Goal: Information Seeking & Learning: Learn about a topic

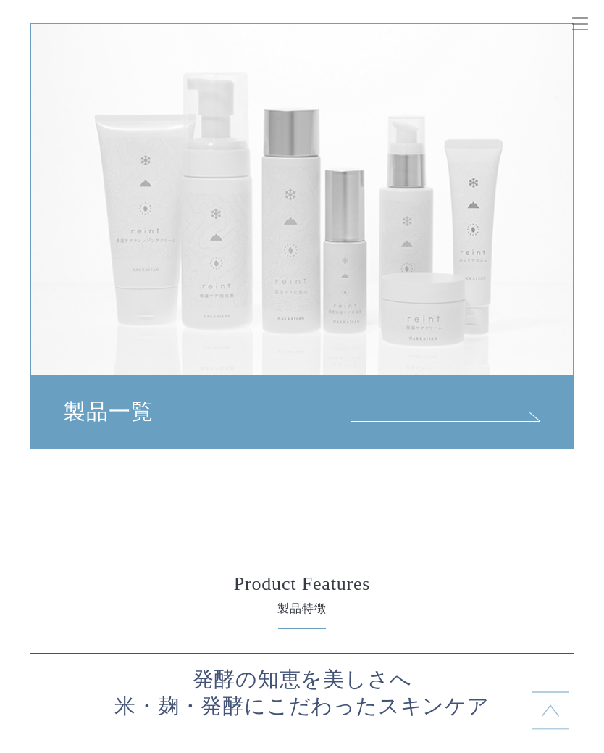
scroll to position [4180, 0]
click at [259, 409] on div "製品一覧" at bounding box center [302, 412] width 543 height 72
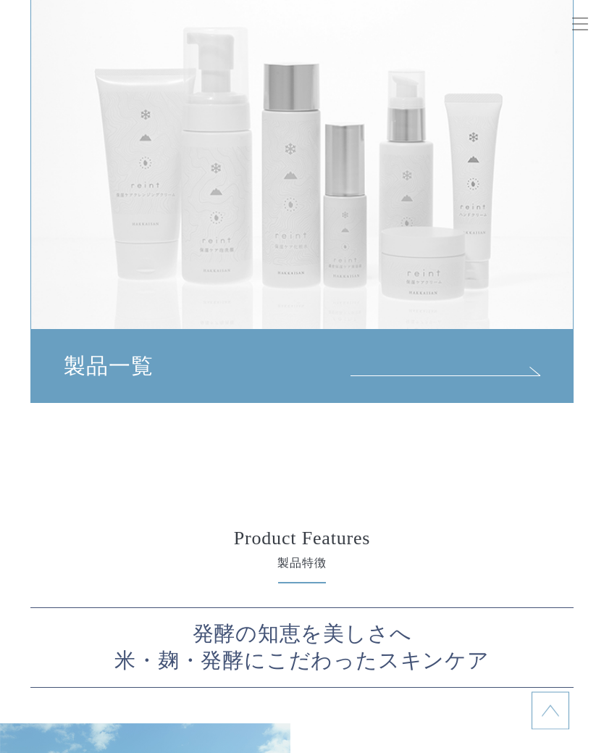
scroll to position [4226, 0]
click at [94, 364] on div "製品一覧" at bounding box center [302, 366] width 543 height 72
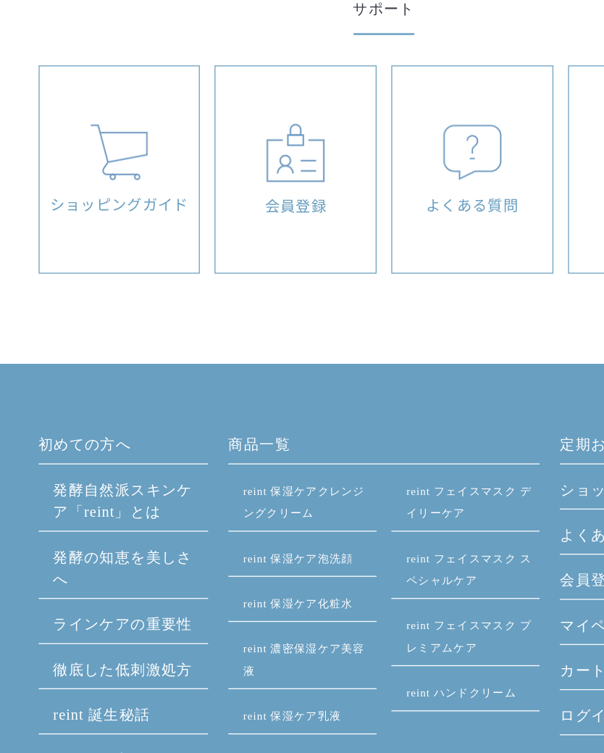
scroll to position [1201, 0]
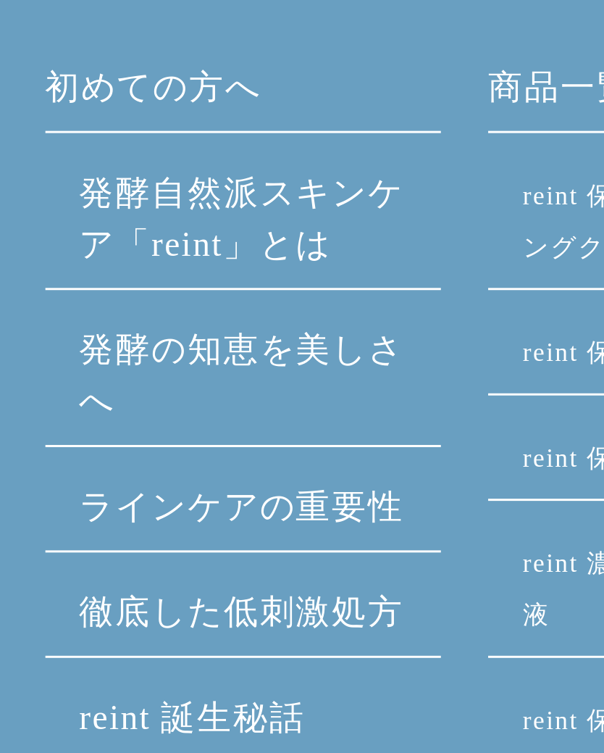
click at [112, 519] on link "発酵⾃然派スキンケア「reint」とは" at bounding box center [96, 534] width 109 height 30
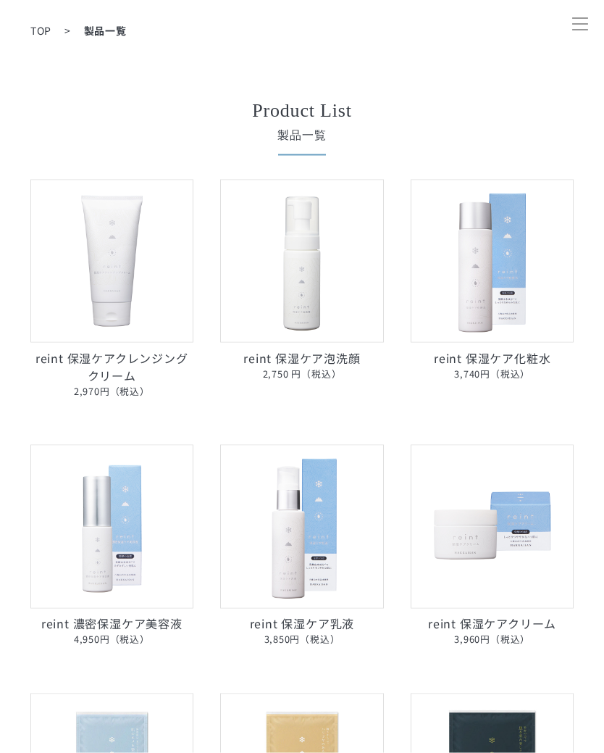
scroll to position [0, 0]
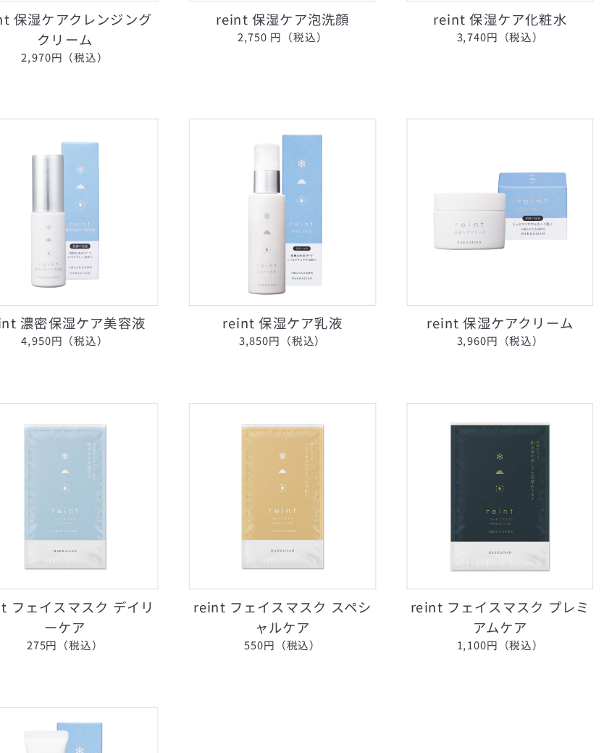
scroll to position [323, 0]
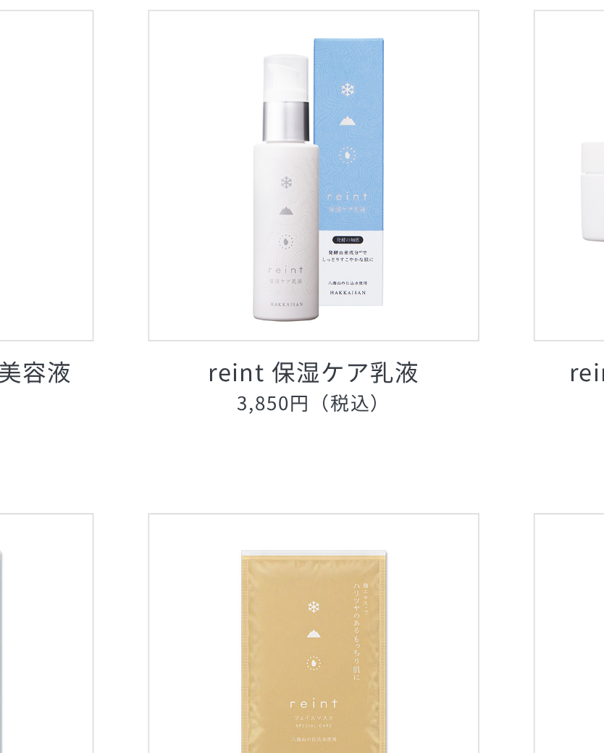
click at [220, 172] on img at bounding box center [301, 253] width 163 height 163
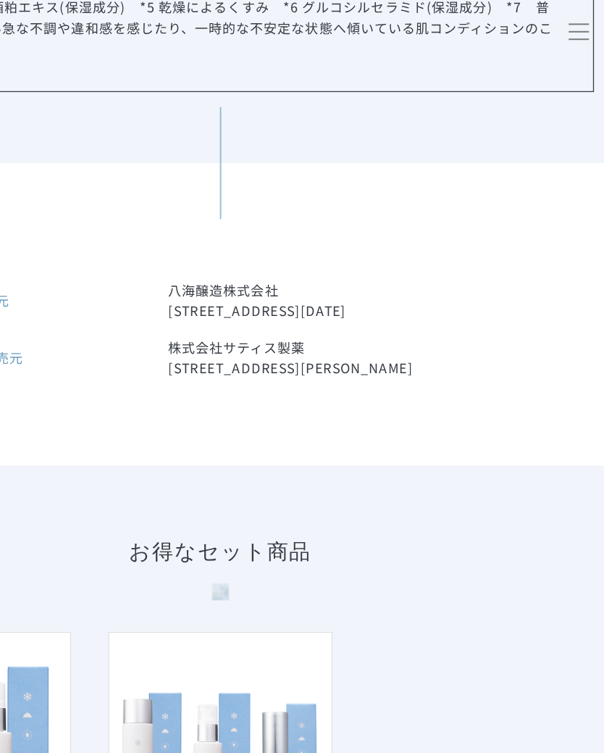
scroll to position [8243, 0]
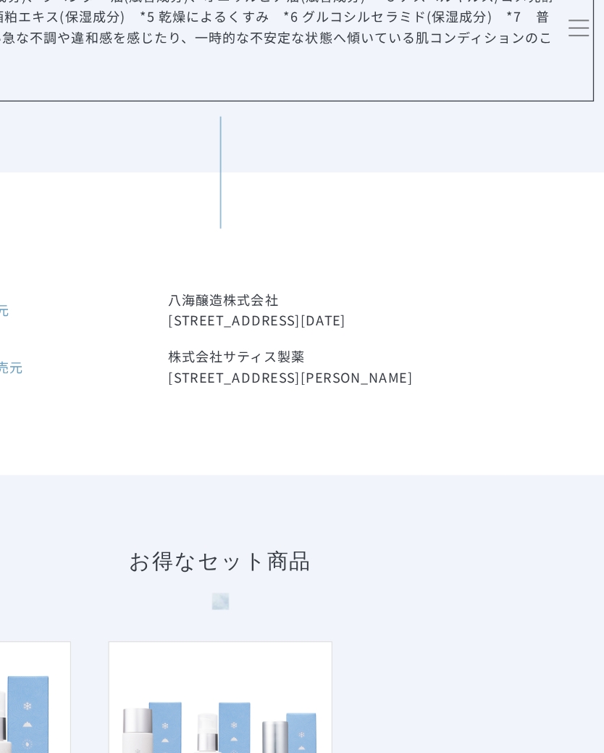
click at [562, 24] on div at bounding box center [580, 25] width 36 height 36
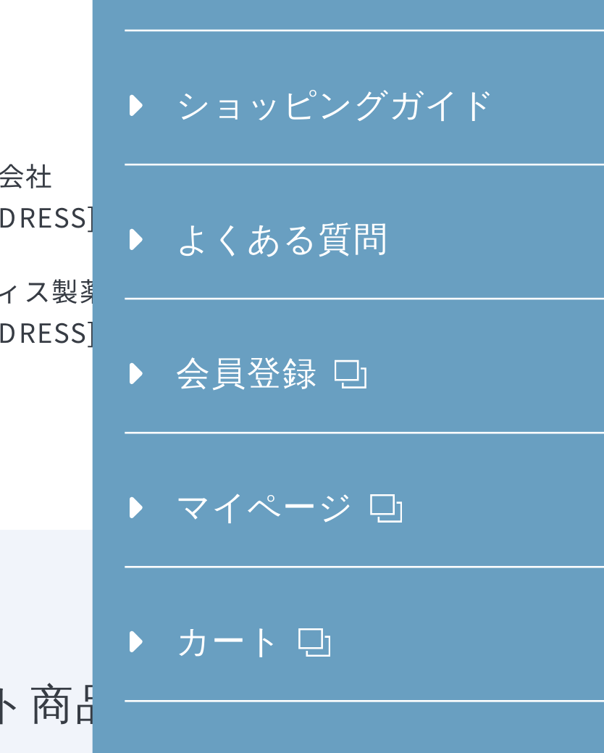
scroll to position [0, 0]
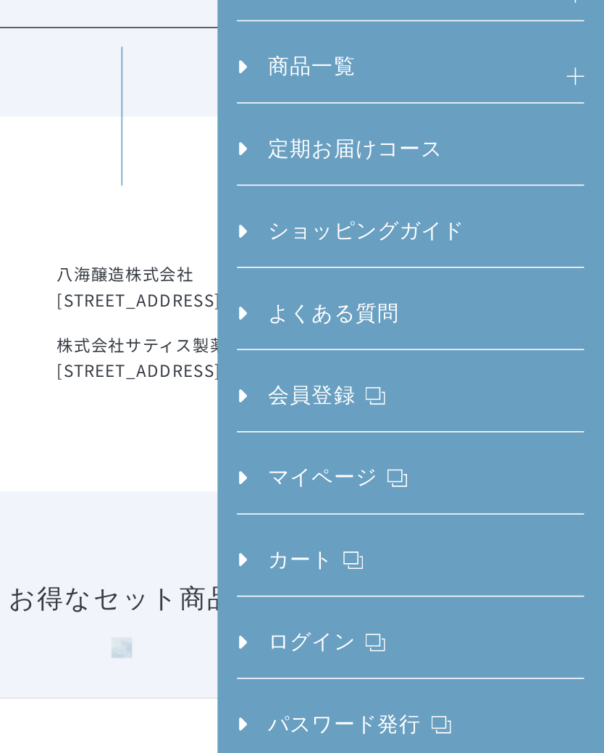
click at [375, 96] on link "商品一覧" at bounding box center [412, 112] width 74 height 32
